Goal: Information Seeking & Learning: Learn about a topic

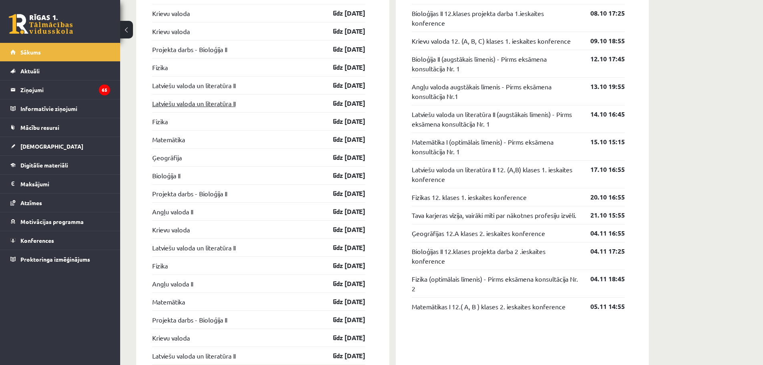
scroll to position [747, 0]
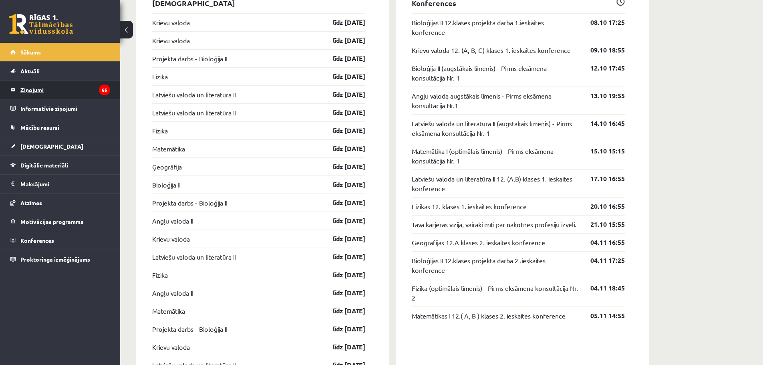
click at [34, 91] on legend "Ziņojumi 65" at bounding box center [65, 89] width 90 height 18
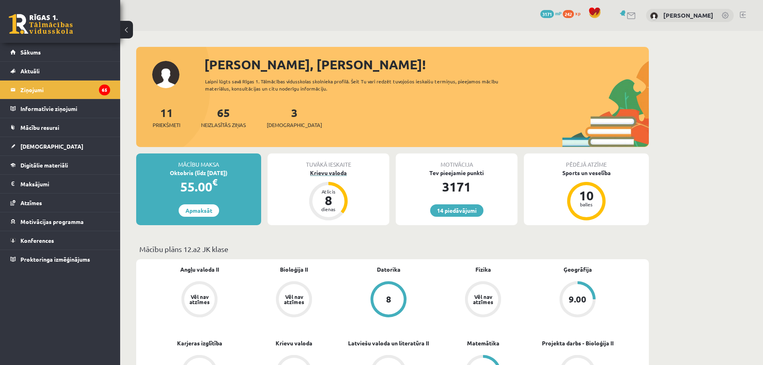
click at [323, 169] on div "Krievu valoda" at bounding box center [328, 173] width 122 height 8
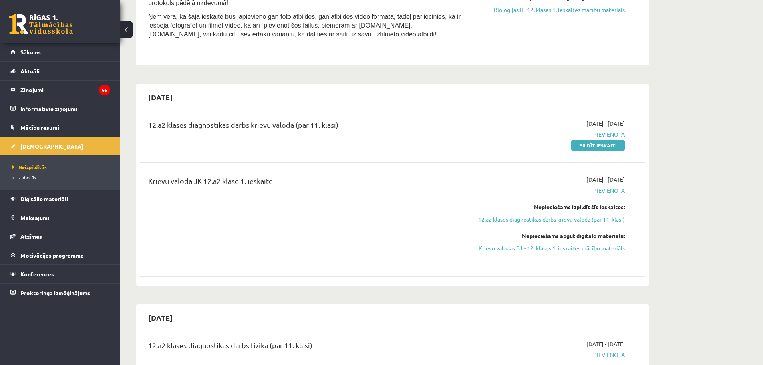
scroll to position [280, 0]
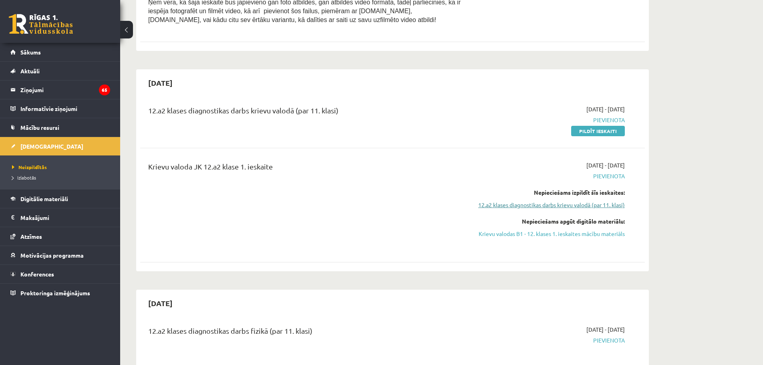
click at [571, 201] on link "12.a2 klases diagnostikas darbs krievu valodā (par 11. klasi)" at bounding box center [549, 205] width 151 height 8
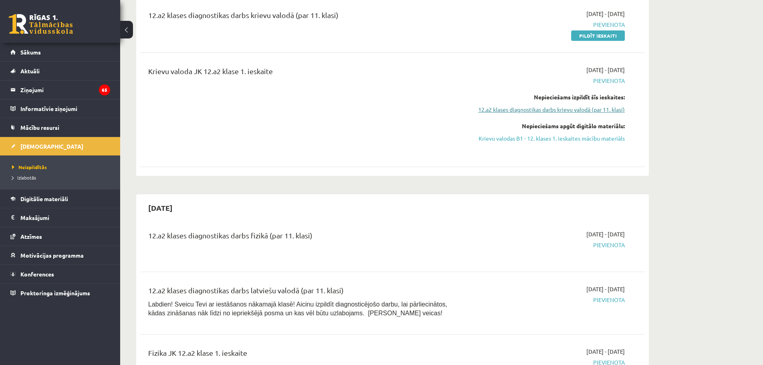
click at [582, 108] on link "12.a2 klases diagnostikas darbs krievu valodā (par 11. klasi)" at bounding box center [549, 109] width 151 height 8
click at [581, 108] on link "12.a2 klases diagnostikas darbs krievu valodā (par 11. klasi)" at bounding box center [549, 109] width 151 height 8
drag, startPoint x: 536, startPoint y: 139, endPoint x: 446, endPoint y: 28, distance: 143.2
click at [536, 138] on link "Krievu valodas B1 - 12. klases 1. ieskaites mācību materiāls" at bounding box center [549, 138] width 151 height 8
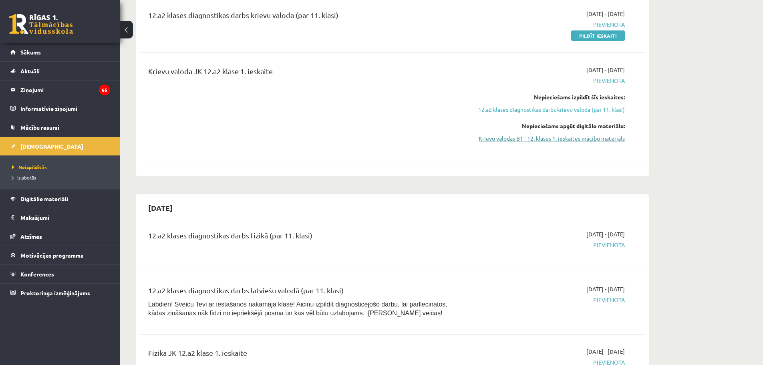
click at [608, 137] on link "Krievu valodas B1 - 12. klases 1. ieskaites mācību materiāls" at bounding box center [549, 138] width 151 height 8
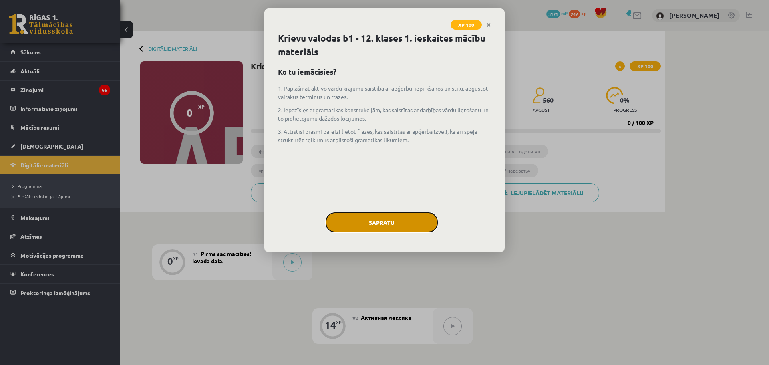
click at [385, 220] on button "Sapratu" at bounding box center [382, 222] width 112 height 20
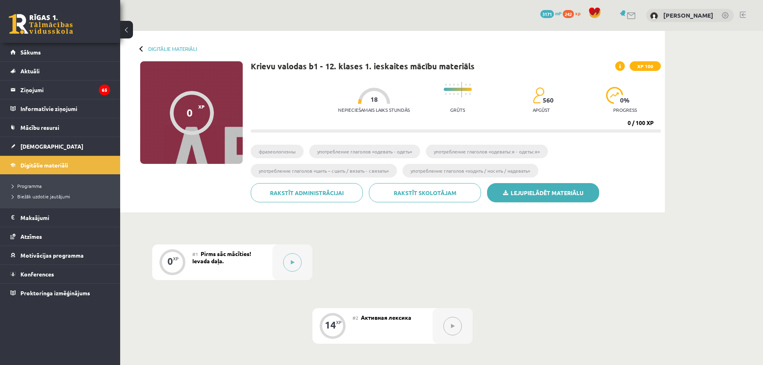
click at [531, 191] on link "Lejupielādēt materiālu" at bounding box center [543, 192] width 112 height 19
click at [170, 47] on link "Digitālie materiāli" at bounding box center [172, 49] width 49 height 6
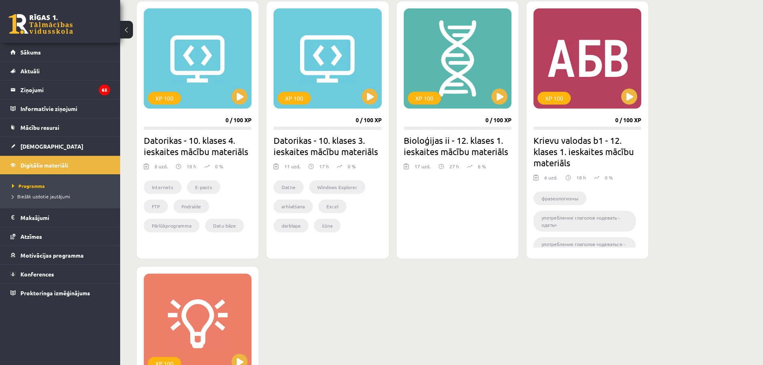
scroll to position [240, 0]
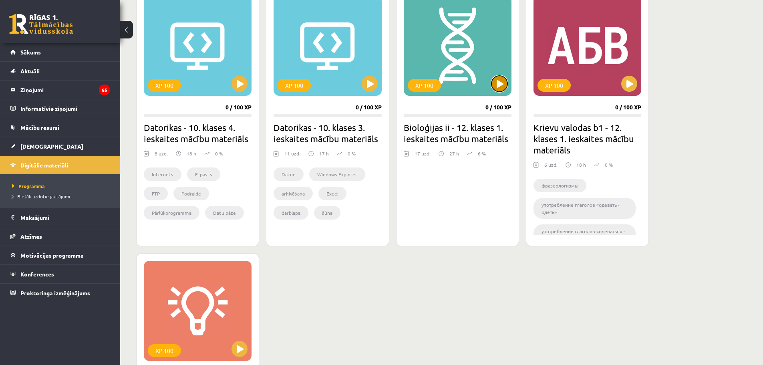
click at [501, 80] on button at bounding box center [499, 84] width 16 height 16
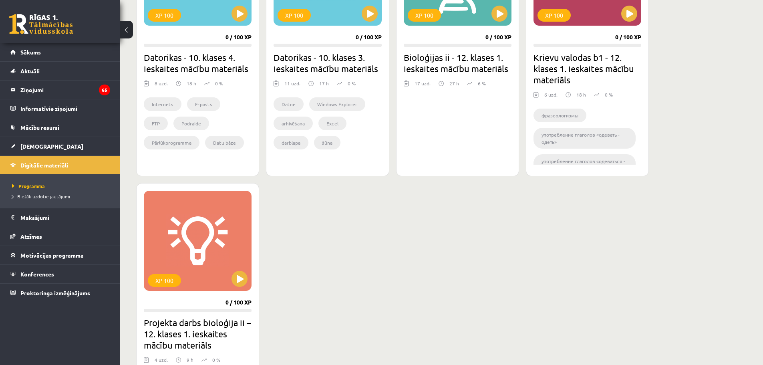
scroll to position [440, 0]
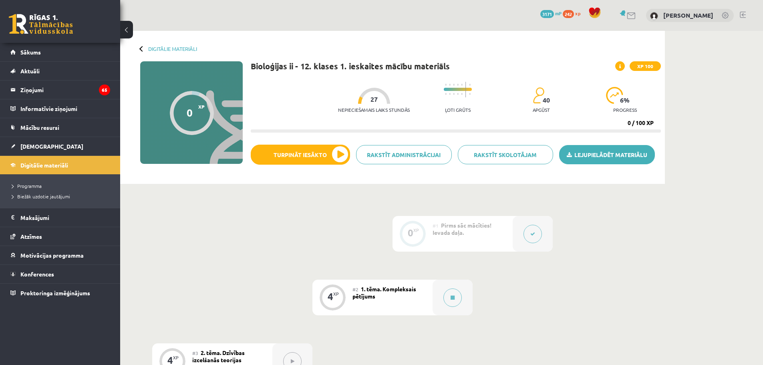
click at [602, 152] on link "Lejupielādēt materiālu" at bounding box center [607, 154] width 96 height 19
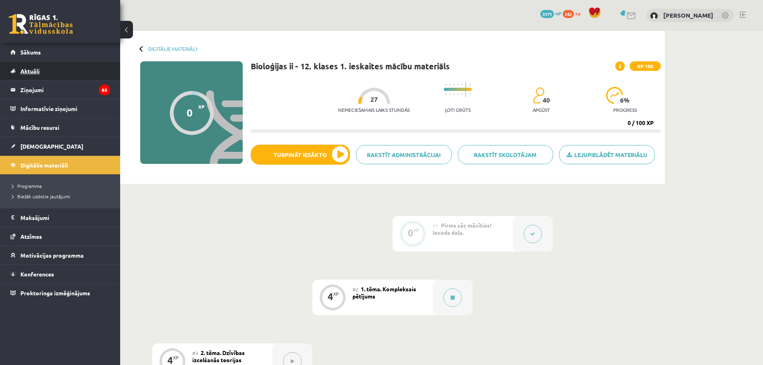
click at [24, 69] on span "Aktuāli" at bounding box center [29, 70] width 19 height 7
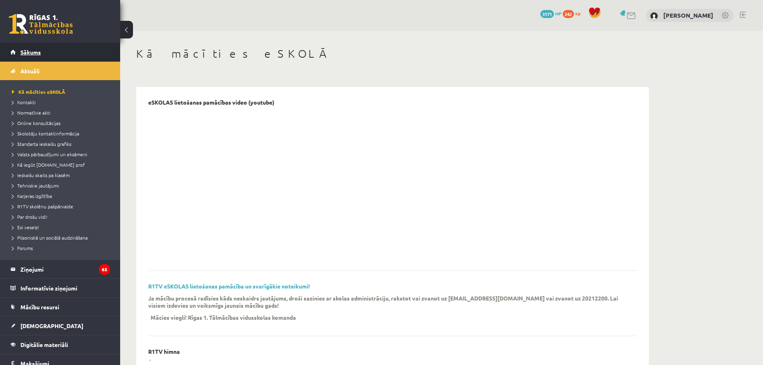
click at [25, 51] on span "Sākums" at bounding box center [30, 51] width 20 height 7
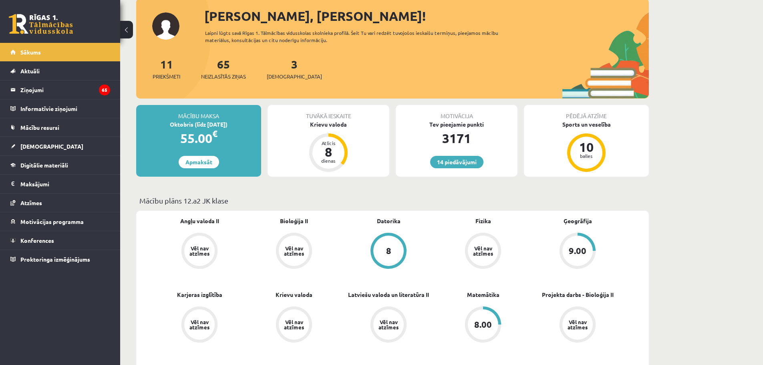
scroll to position [40, 0]
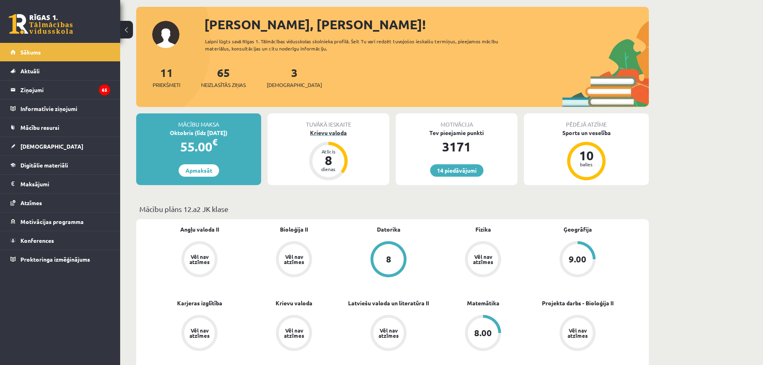
click at [329, 164] on div "8" at bounding box center [328, 160] width 24 height 13
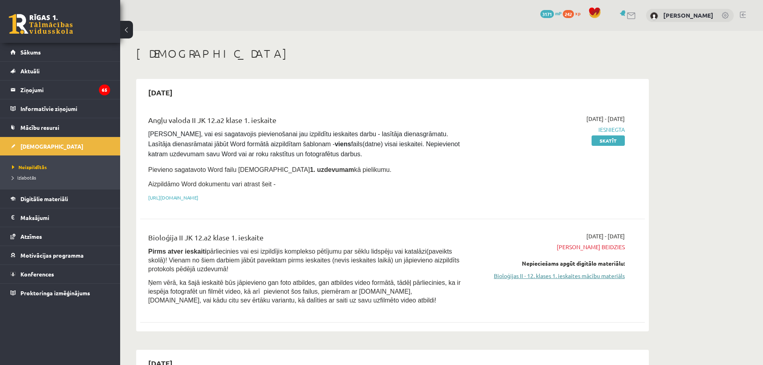
click at [577, 273] on link "Bioloģijas II - 12. klases 1. ieskaites mācību materiāls" at bounding box center [549, 275] width 151 height 8
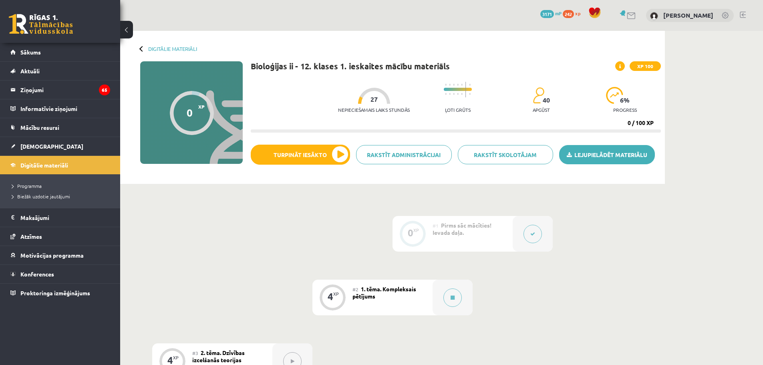
click at [594, 155] on link "Lejupielādēt materiālu" at bounding box center [607, 154] width 96 height 19
click at [151, 48] on link "Digitālie materiāli" at bounding box center [172, 49] width 49 height 6
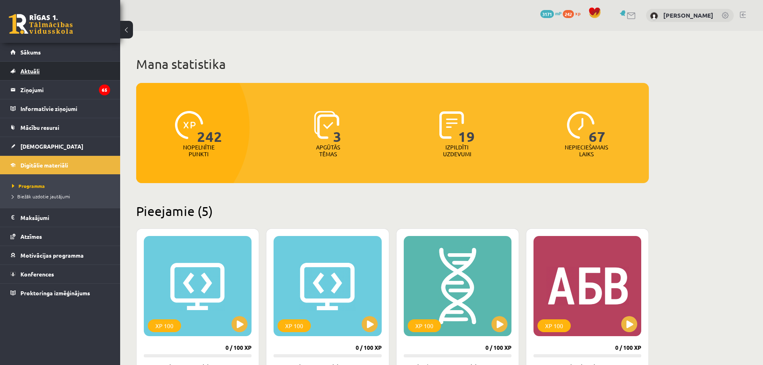
click at [31, 70] on span "Aktuāli" at bounding box center [29, 70] width 19 height 7
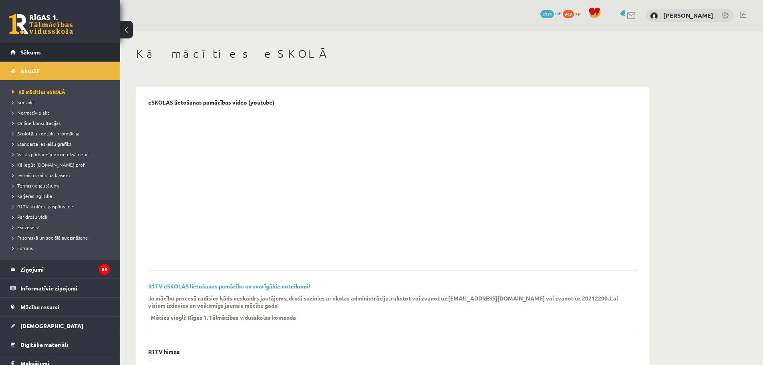
click at [34, 52] on span "Sākums" at bounding box center [30, 51] width 20 height 7
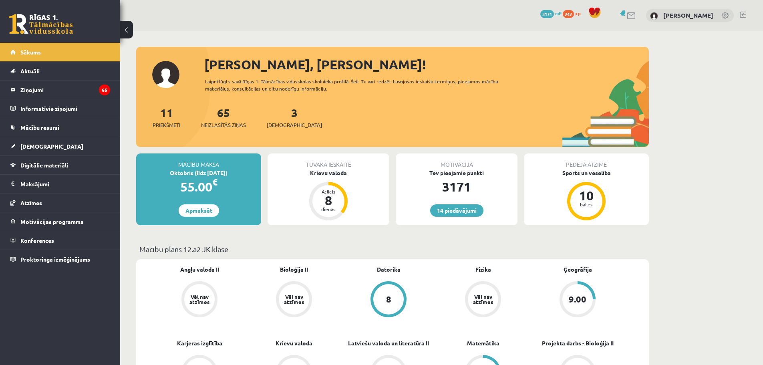
click at [209, 91] on div "Sveiks, Ārons! Laipni lūgts savā Rīgas 1. Tālmācības vidusskolas skolnieka prof…" at bounding box center [392, 101] width 513 height 92
click at [53, 308] on div "14 Dāvanas 3171 mP 242 xp Ārons Roderts Sākums Aktuāli Kā mācīties eSKOLĀ Konta…" at bounding box center [60, 182] width 120 height 365
click at [683, 14] on link "[PERSON_NAME]" at bounding box center [688, 15] width 50 height 8
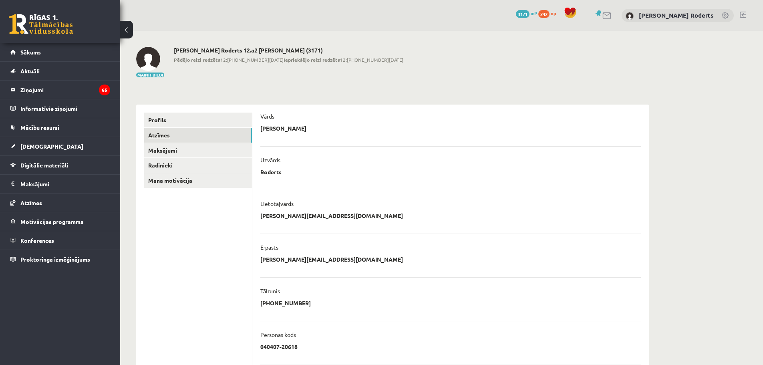
click at [163, 132] on link "Atzīmes" at bounding box center [198, 135] width 108 height 15
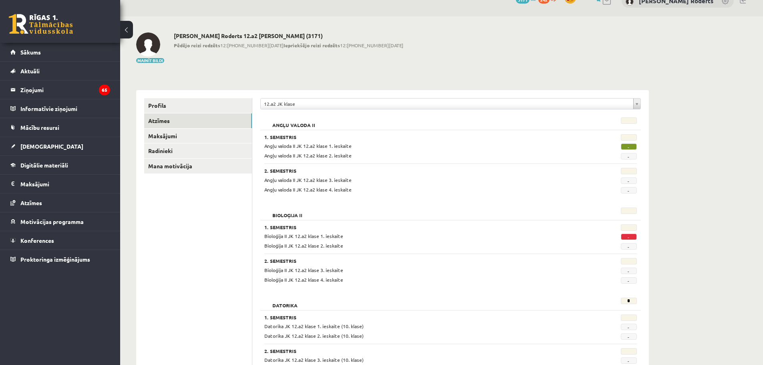
scroll to position [6, 0]
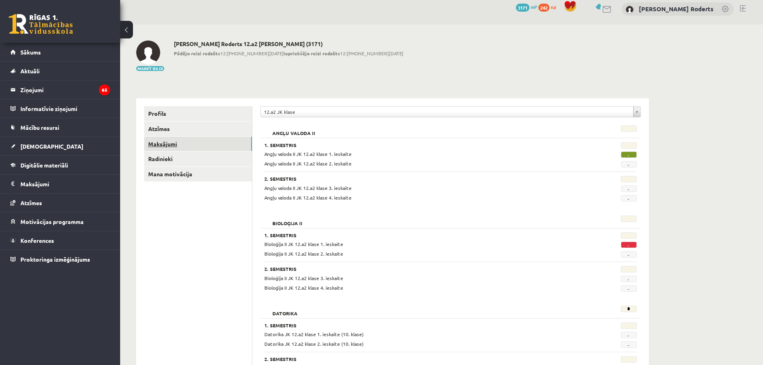
click at [172, 140] on link "Maksājumi" at bounding box center [198, 144] width 108 height 15
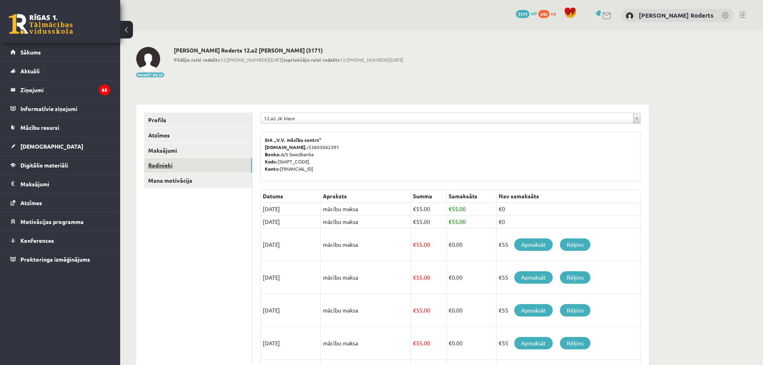
click at [160, 163] on link "Radinieki" at bounding box center [198, 165] width 108 height 15
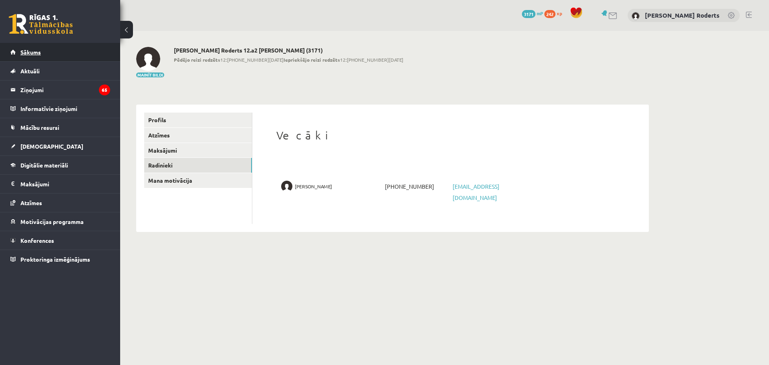
click at [28, 49] on span "Sākums" at bounding box center [30, 51] width 20 height 7
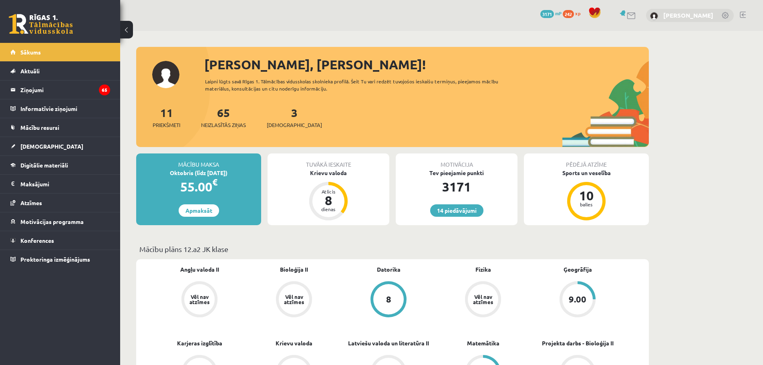
click at [682, 16] on link "[PERSON_NAME]" at bounding box center [688, 15] width 50 height 8
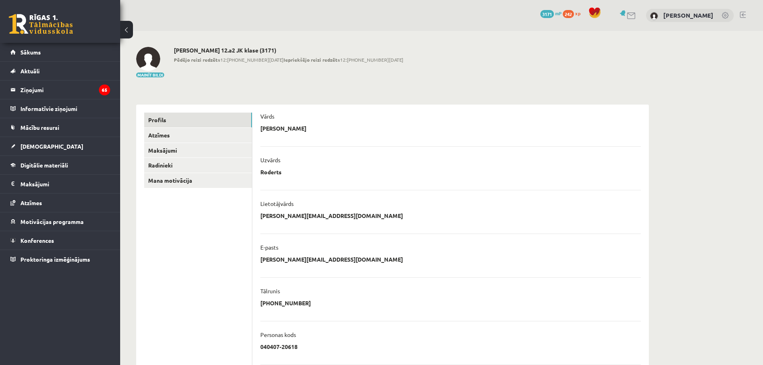
click at [658, 15] on img at bounding box center [654, 16] width 8 height 8
click at [744, 15] on link at bounding box center [743, 15] width 6 height 6
